Goal: Check status: Check status

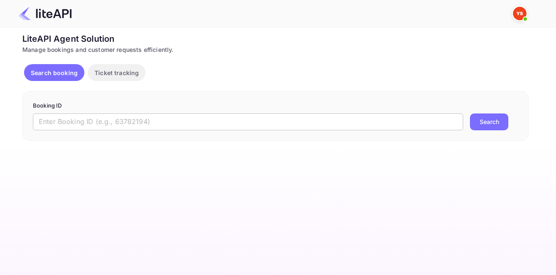
click at [258, 122] on input "text" at bounding box center [248, 121] width 430 height 17
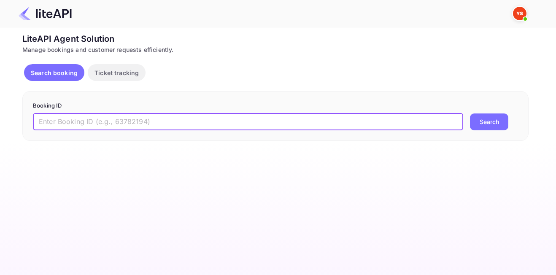
paste input "8515729"
type input "8515729"
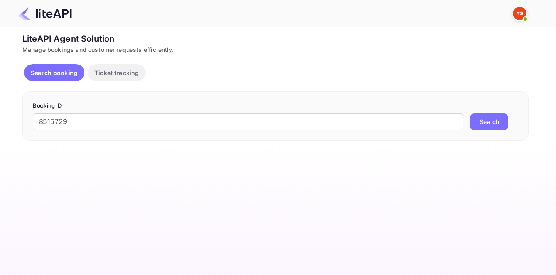
click at [489, 121] on button "Search" at bounding box center [489, 121] width 38 height 17
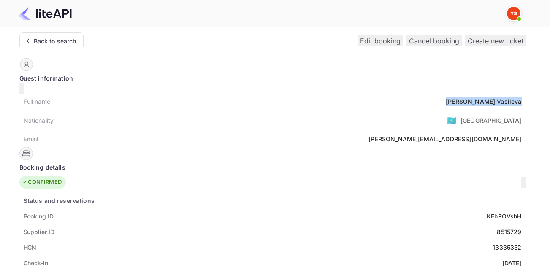
drag, startPoint x: 241, startPoint y: 97, endPoint x: 265, endPoint y: 100, distance: 24.6
click at [265, 100] on div "Full name [PERSON_NAME] Nationality 🇰🇿 [DEMOGRAPHIC_DATA] Email [PERSON_NAME][E…" at bounding box center [272, 120] width 506 height 53
copy div "[PERSON_NAME]"
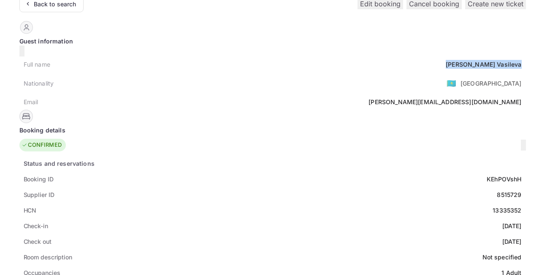
scroll to position [84, 0]
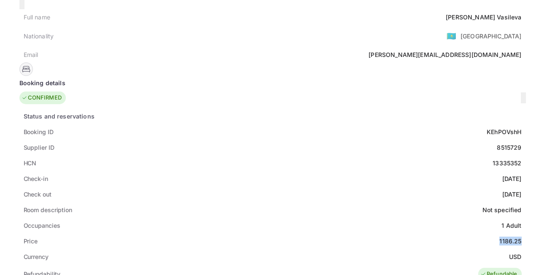
drag, startPoint x: 232, startPoint y: 229, endPoint x: 261, endPoint y: 232, distance: 29.7
click at [261, 233] on div "Price 1186.25" at bounding box center [272, 241] width 506 height 16
copy div "1186.25"
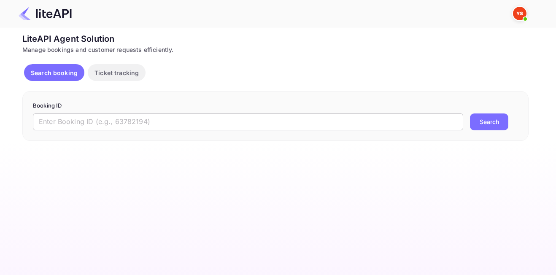
click at [264, 120] on input "text" at bounding box center [248, 121] width 430 height 17
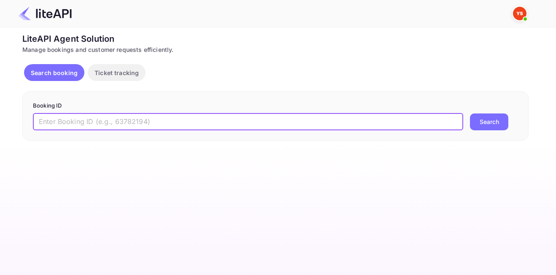
paste input "8930213"
type input "8930213"
click at [492, 119] on button "Search" at bounding box center [489, 121] width 38 height 17
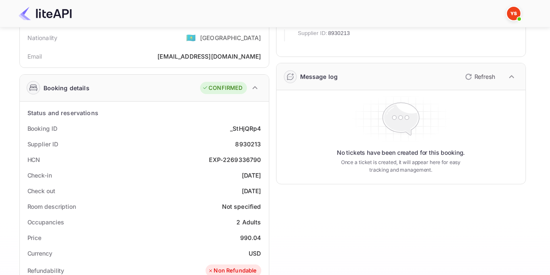
scroll to position [84, 0]
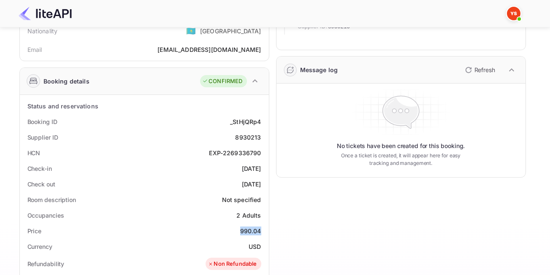
drag, startPoint x: 258, startPoint y: 234, endPoint x: 268, endPoint y: 237, distance: 10.5
copy div "990.04"
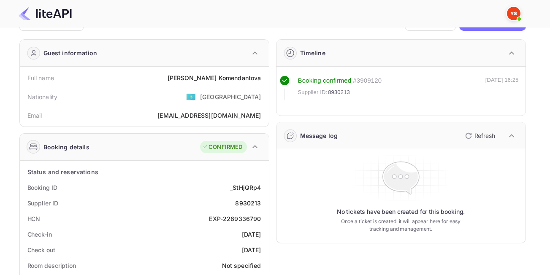
scroll to position [0, 0]
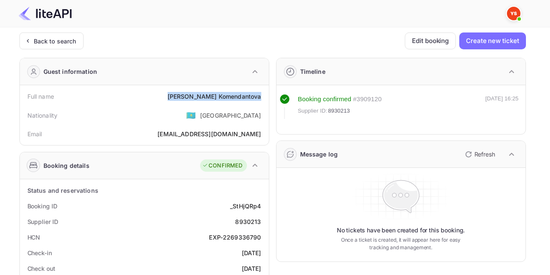
drag, startPoint x: 196, startPoint y: 99, endPoint x: 264, endPoint y: 102, distance: 68.8
click at [264, 102] on div "Full name [PERSON_NAME]" at bounding box center [144, 97] width 242 height 16
copy div "[PERSON_NAME]"
